Goal: Task Accomplishment & Management: Use online tool/utility

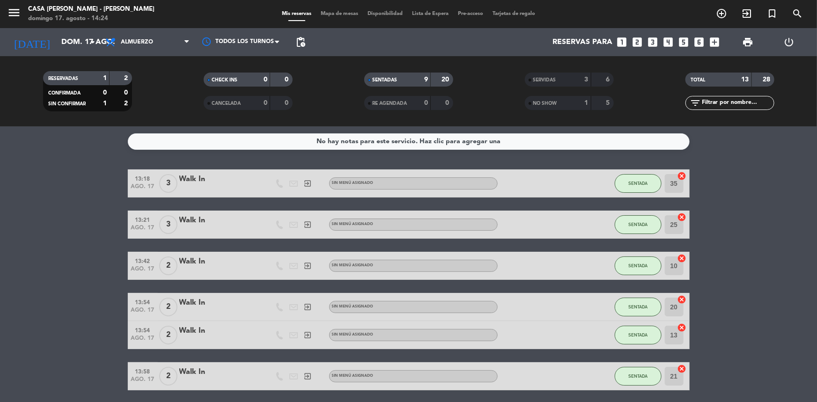
click at [345, 12] on span "Mapa de mesas" at bounding box center [339, 13] width 47 height 5
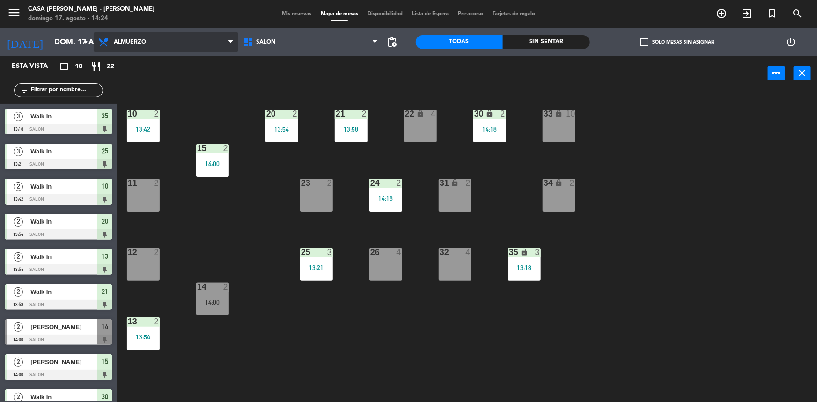
click at [141, 36] on span "Almuerzo" at bounding box center [166, 42] width 145 height 21
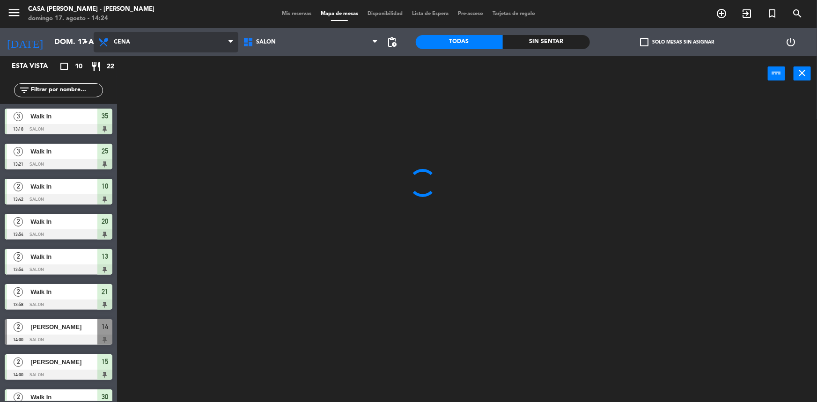
click at [141, 102] on ng-component "menu Casa [PERSON_NAME][DATE] 17. agosto - 14:24 Mis reservas Mapa de mesas Dis…" at bounding box center [408, 202] width 817 height 404
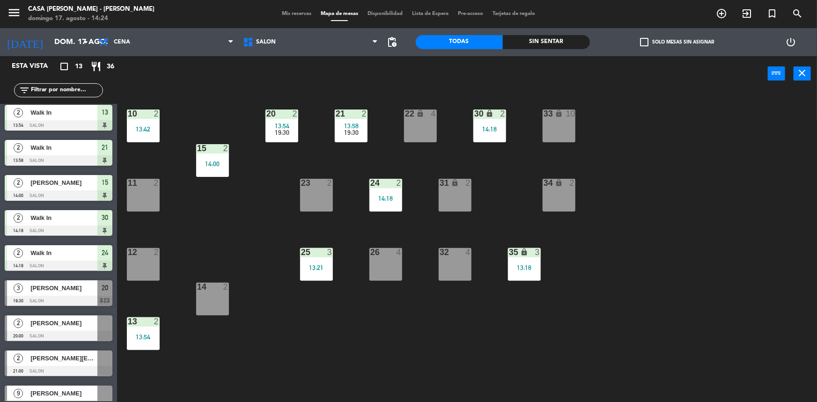
scroll to position [159, 0]
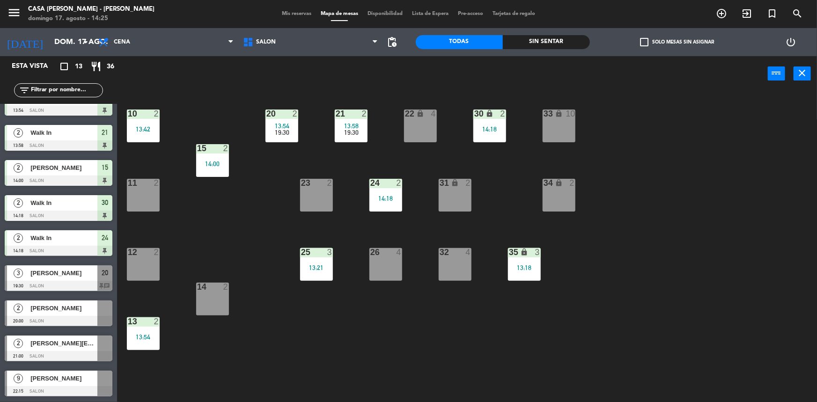
click at [282, 14] on span "Mis reservas" at bounding box center [296, 13] width 39 height 5
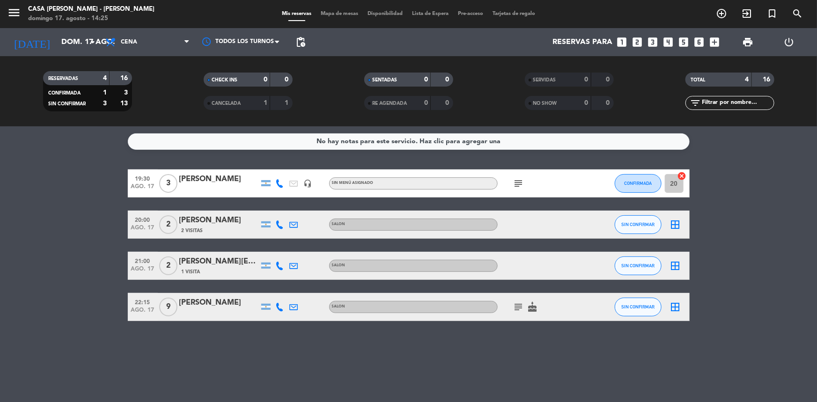
click at [517, 308] on icon "subject" at bounding box center [518, 307] width 11 height 11
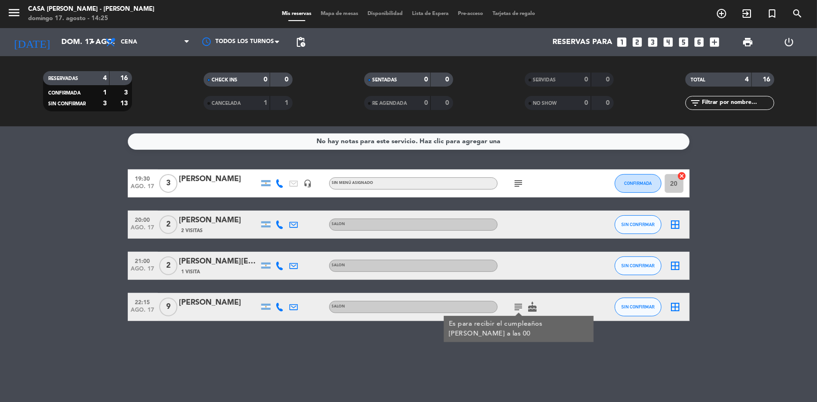
click at [514, 306] on icon "subject" at bounding box center [518, 307] width 11 height 11
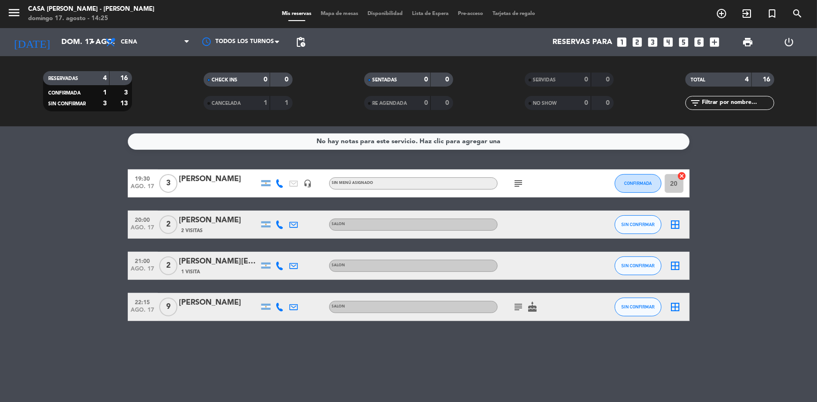
click at [332, 12] on span "Mapa de mesas" at bounding box center [339, 13] width 47 height 5
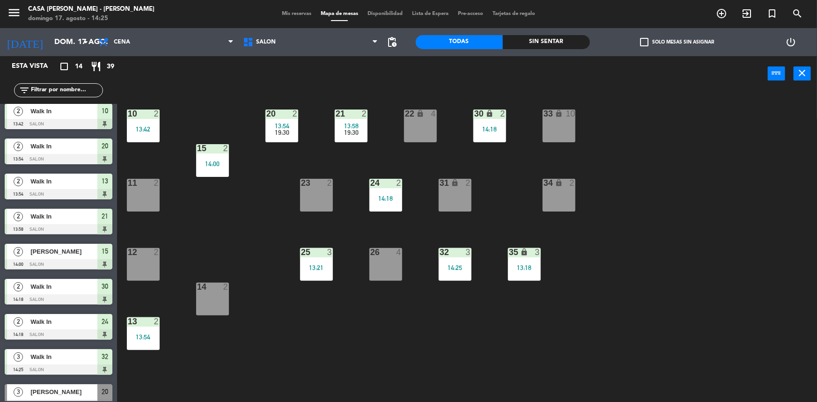
scroll to position [194, 0]
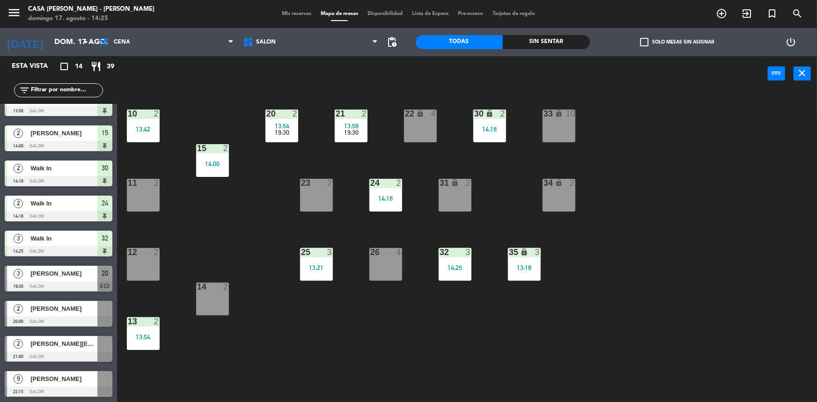
click at [51, 389] on div at bounding box center [59, 392] width 108 height 10
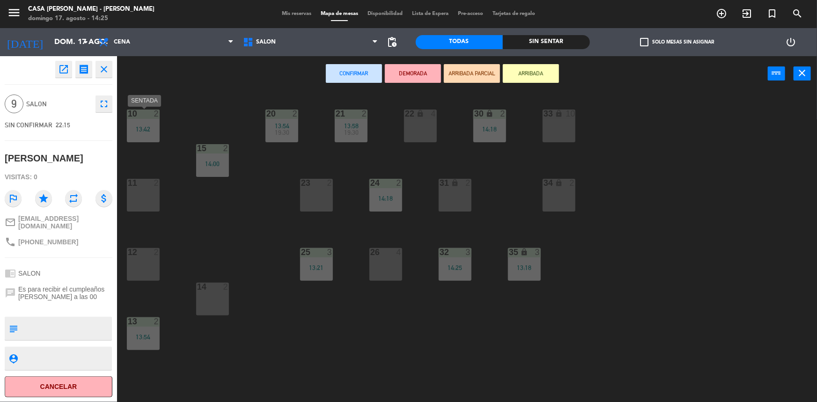
click at [147, 132] on div "13:42" at bounding box center [143, 129] width 33 height 7
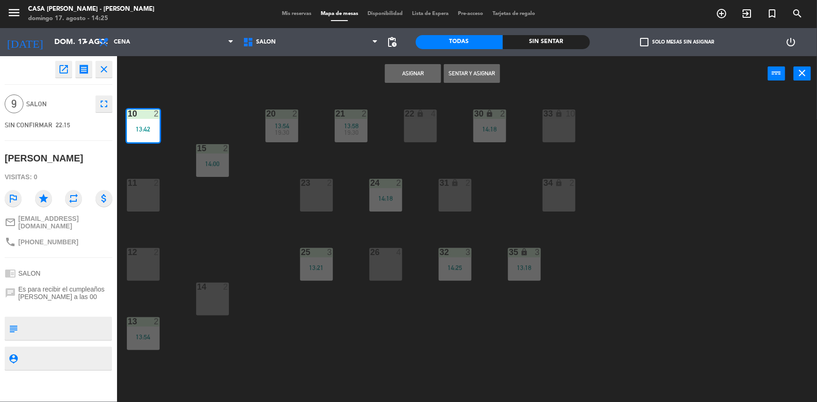
click at [140, 189] on div "11 2" at bounding box center [143, 195] width 33 height 33
click at [137, 263] on div "12 2" at bounding box center [143, 264] width 33 height 33
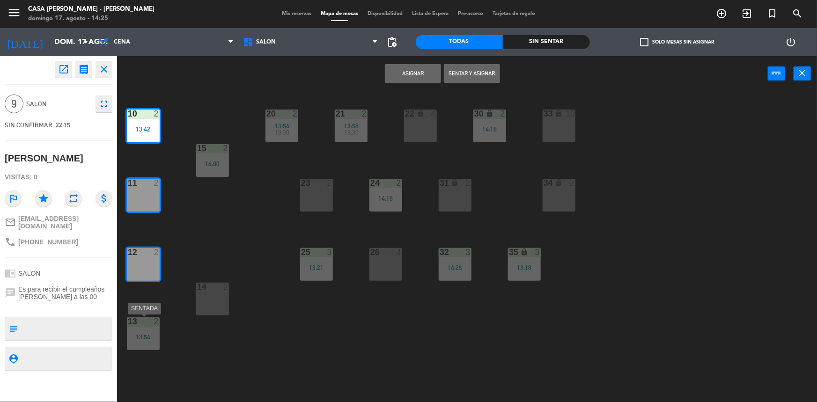
click at [145, 340] on div "13:54" at bounding box center [143, 337] width 33 height 7
click at [423, 77] on button "Asignar" at bounding box center [413, 73] width 56 height 19
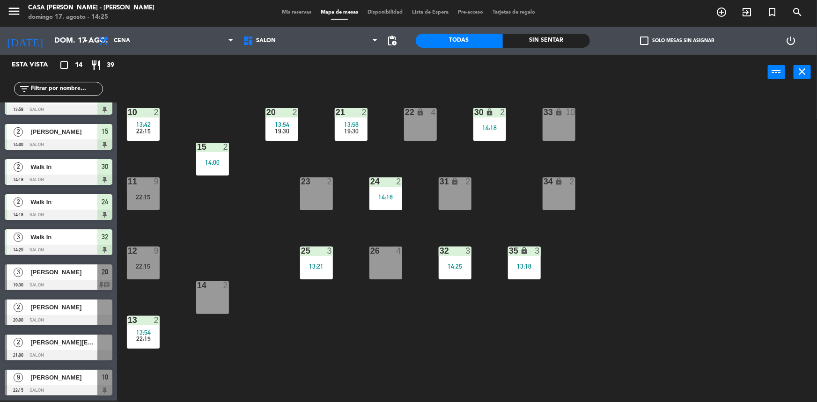
click at [61, 346] on span "[PERSON_NAME][EMAIL_ADDRESS][PERSON_NAME][PERSON_NAME][DOMAIN_NAME]" at bounding box center [63, 343] width 67 height 10
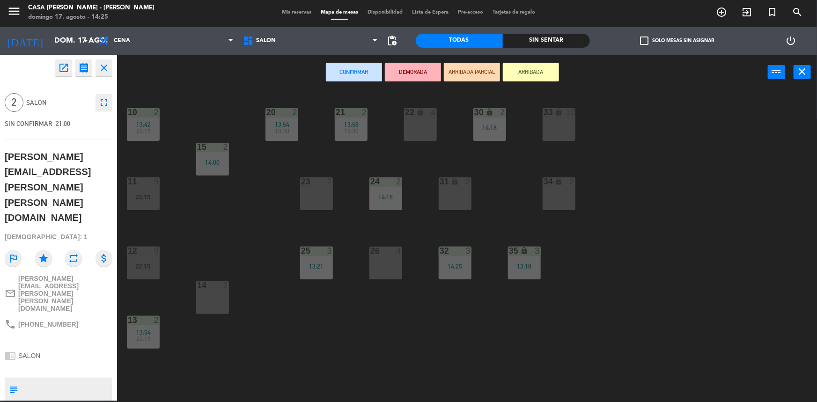
click at [310, 187] on div "23 2" at bounding box center [316, 194] width 33 height 33
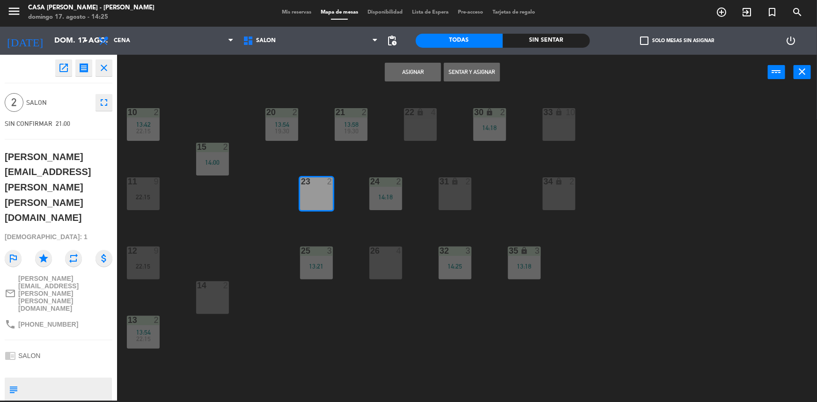
click at [430, 71] on button "Asignar" at bounding box center [413, 72] width 56 height 19
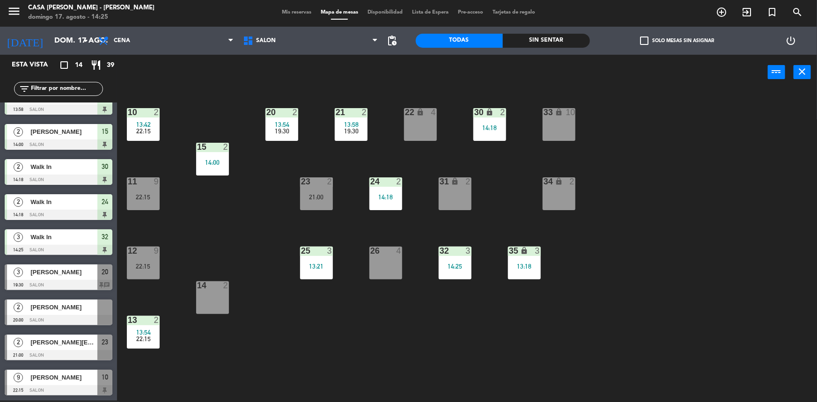
click at [76, 321] on div at bounding box center [59, 320] width 108 height 10
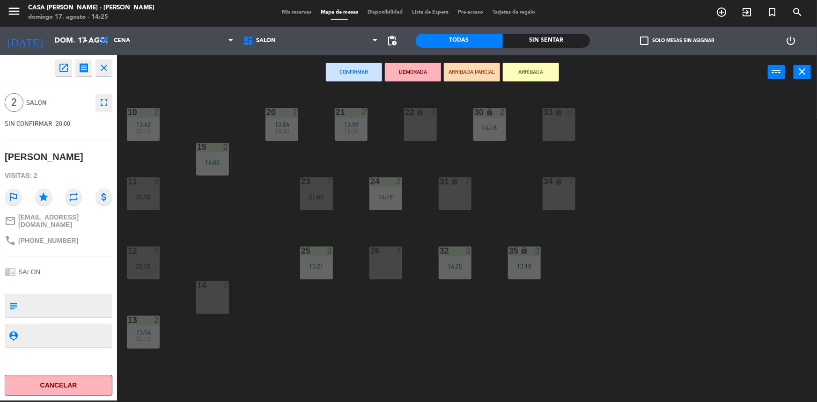
click at [212, 297] on div "14 2" at bounding box center [212, 298] width 33 height 33
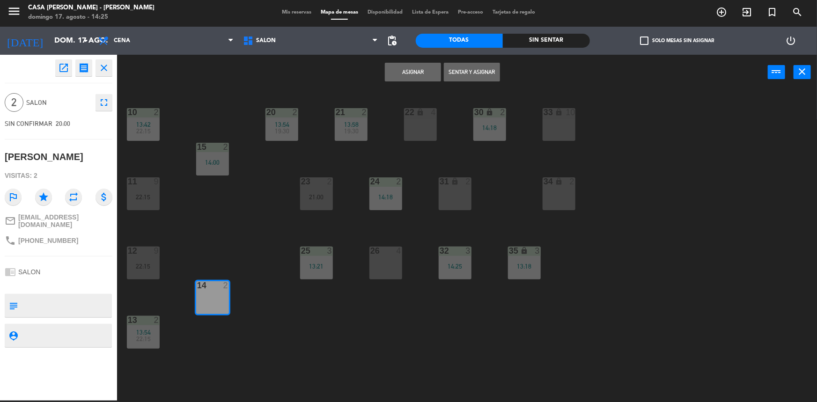
click at [394, 68] on button "Asignar" at bounding box center [413, 72] width 56 height 19
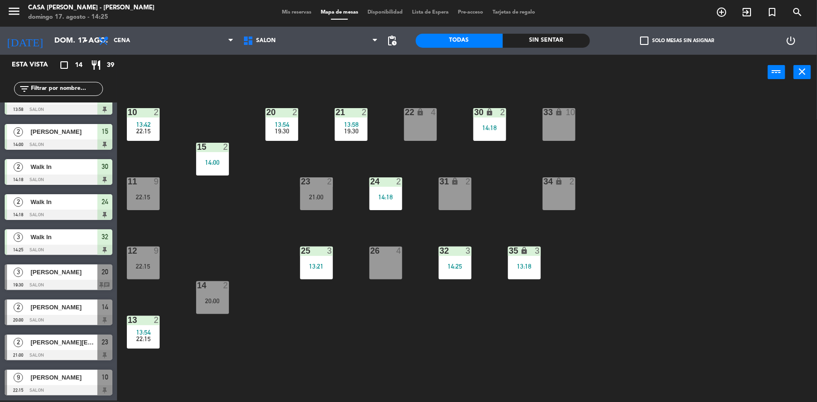
click at [51, 313] on div "[PERSON_NAME]" at bounding box center [64, 307] width 68 height 15
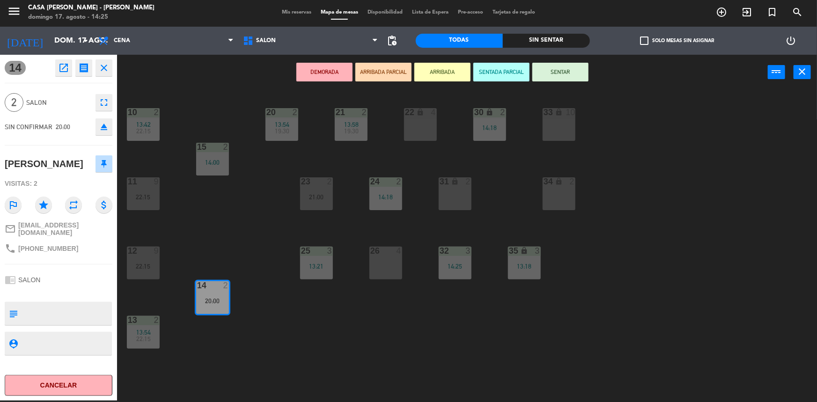
click at [328, 348] on div "10 2 13:42 22:15 20 2 13:54 19:30 21 2 13:58 19:30 22 lock 4 30 lock 2 14:18 33…" at bounding box center [471, 246] width 692 height 311
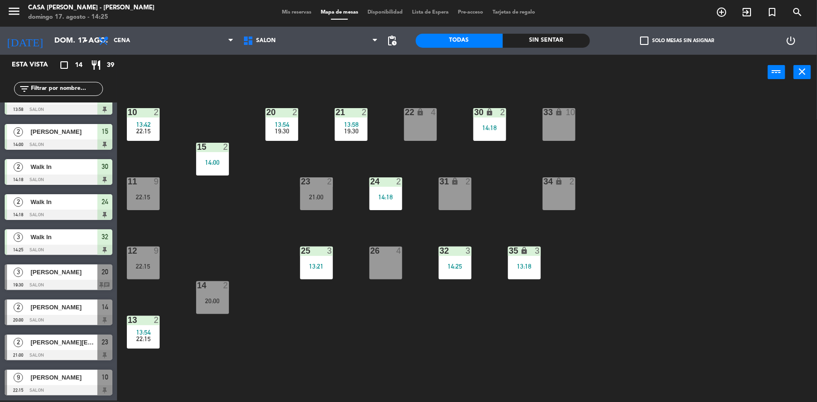
click at [80, 268] on span "[PERSON_NAME]" at bounding box center [63, 272] width 67 height 10
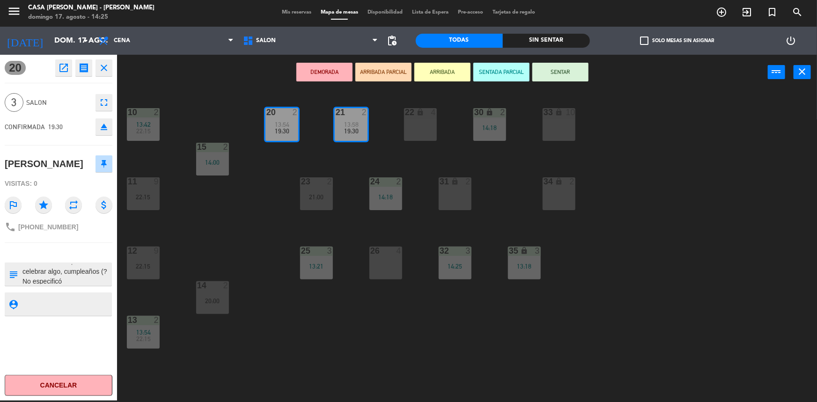
scroll to position [9, 0]
click at [283, 329] on div "10 2 13:42 22:15 20 2 13:54 19:30 21 2 13:58 19:30 22 lock 4 30 lock 2 14:18 33…" at bounding box center [471, 246] width 692 height 311
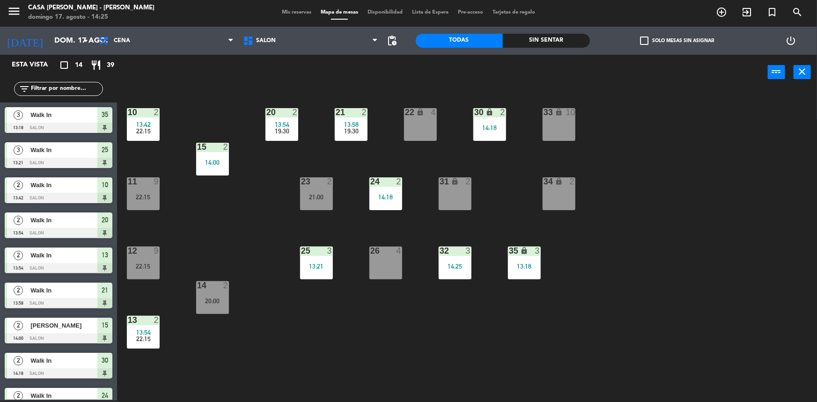
scroll to position [36, 0]
click at [581, 298] on div "10 2 13:42 22:15 20 2 13:54 19:30 21 2 13:58 19:30 22 lock 4 30 lock 2 14:18 33…" at bounding box center [471, 246] width 692 height 311
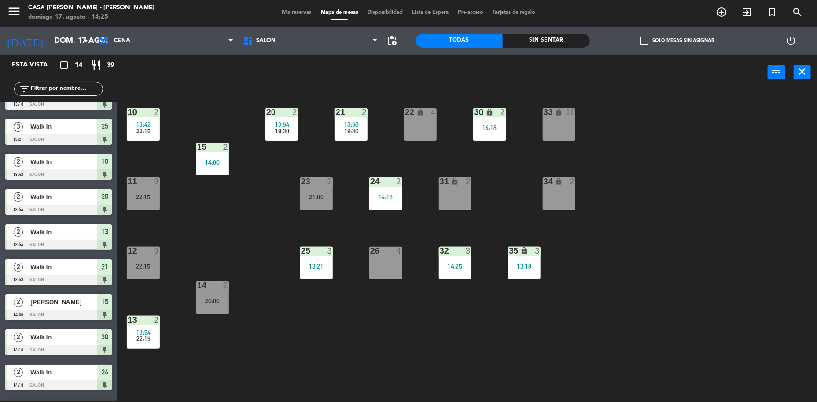
scroll to position [0, 0]
